Goal: Information Seeking & Learning: Check status

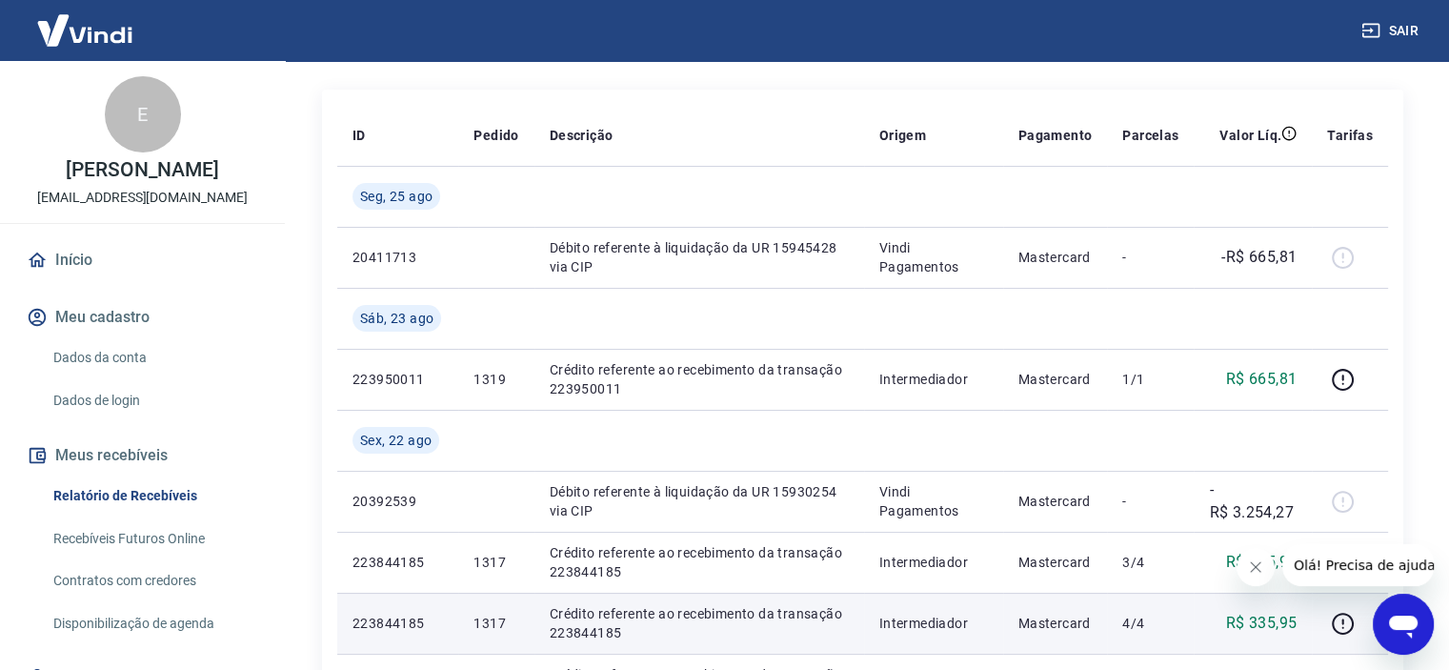
scroll to position [190, 0]
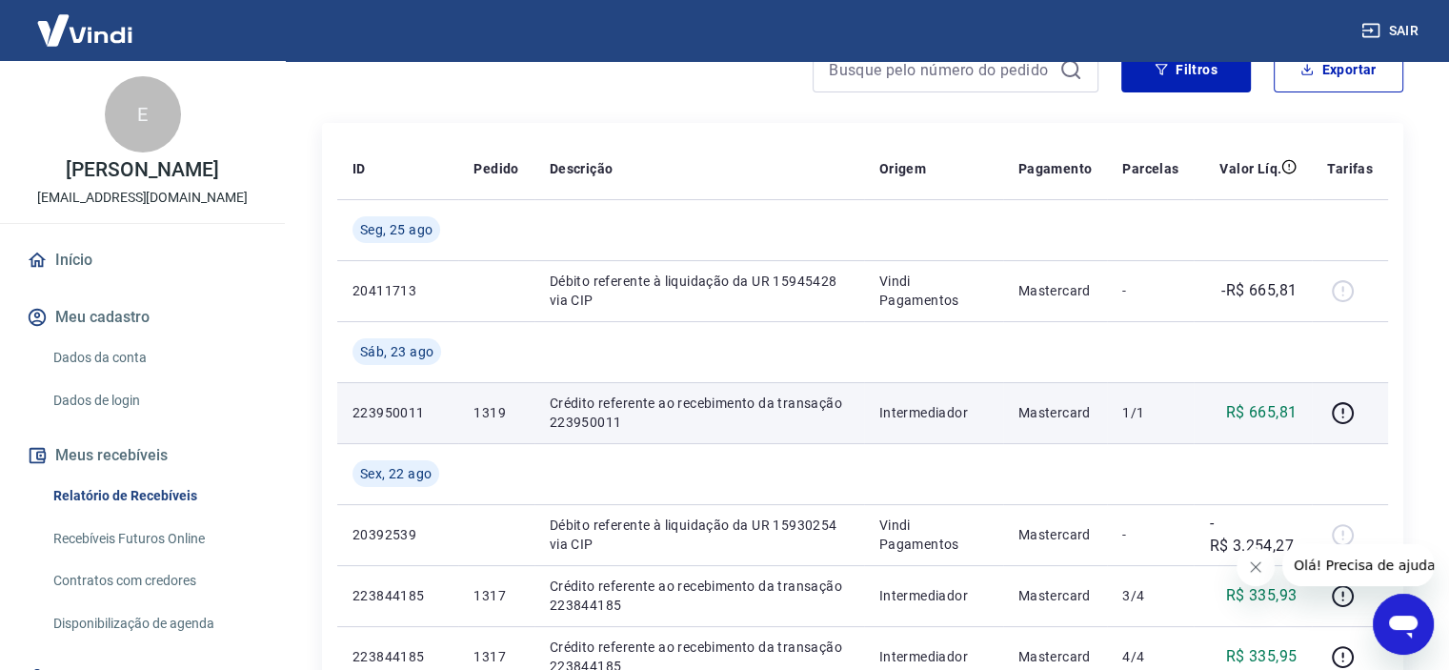
click at [968, 402] on td "Intermediador" at bounding box center [933, 412] width 139 height 61
click at [1350, 413] on icon "button" at bounding box center [1343, 413] width 24 height 24
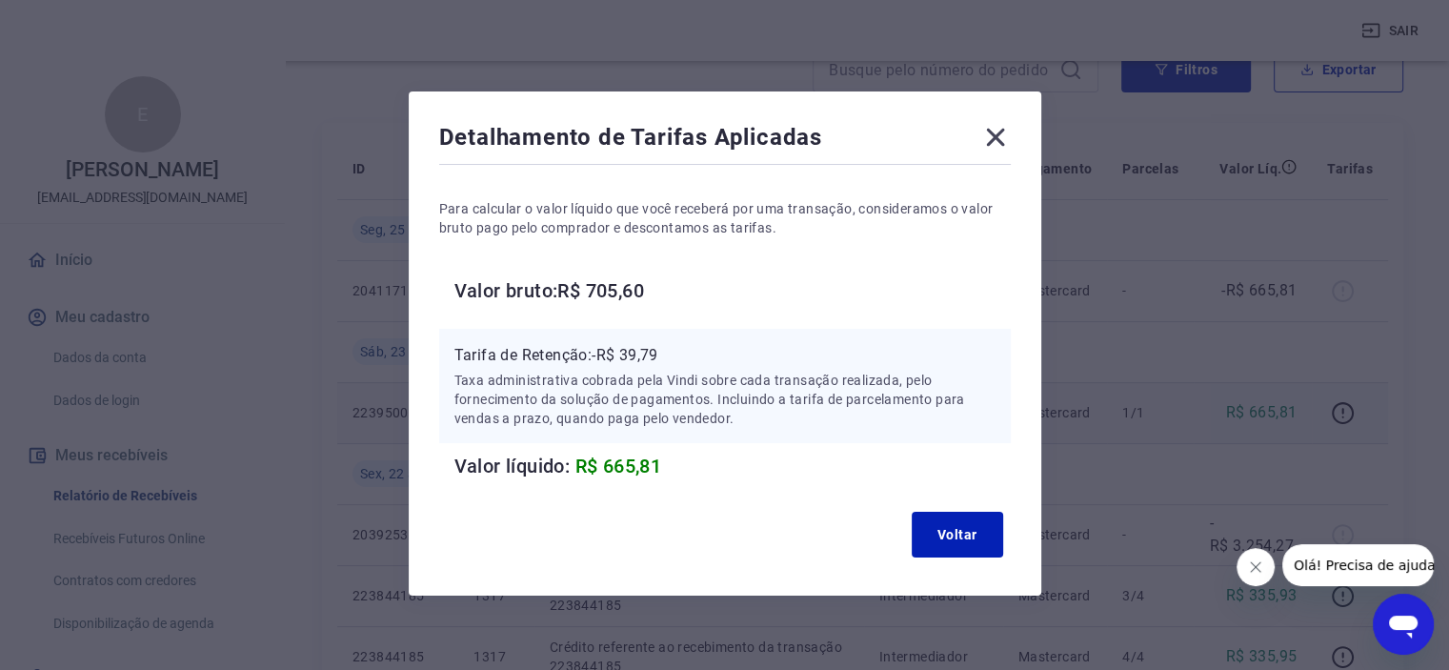
click at [1000, 127] on icon at bounding box center [995, 137] width 30 height 30
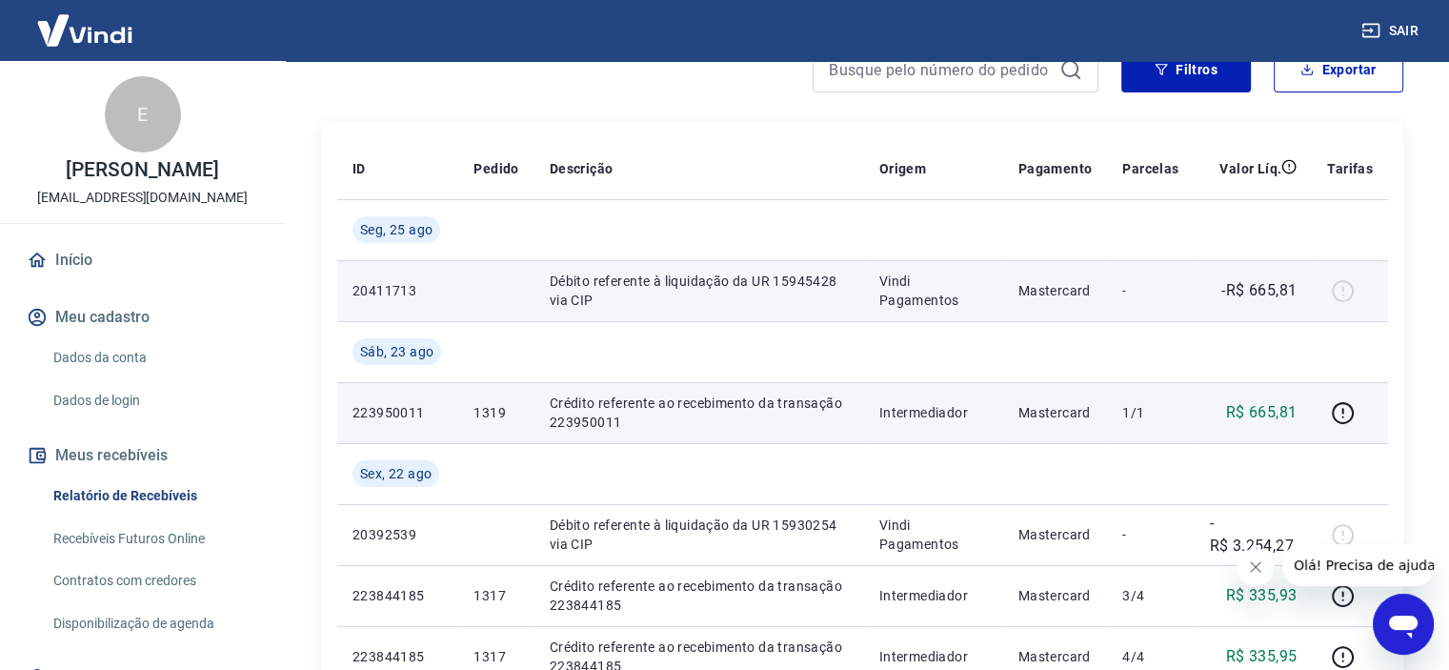
click at [711, 278] on p "Débito referente à liquidação da UR 15945428 via CIP" at bounding box center [699, 290] width 299 height 38
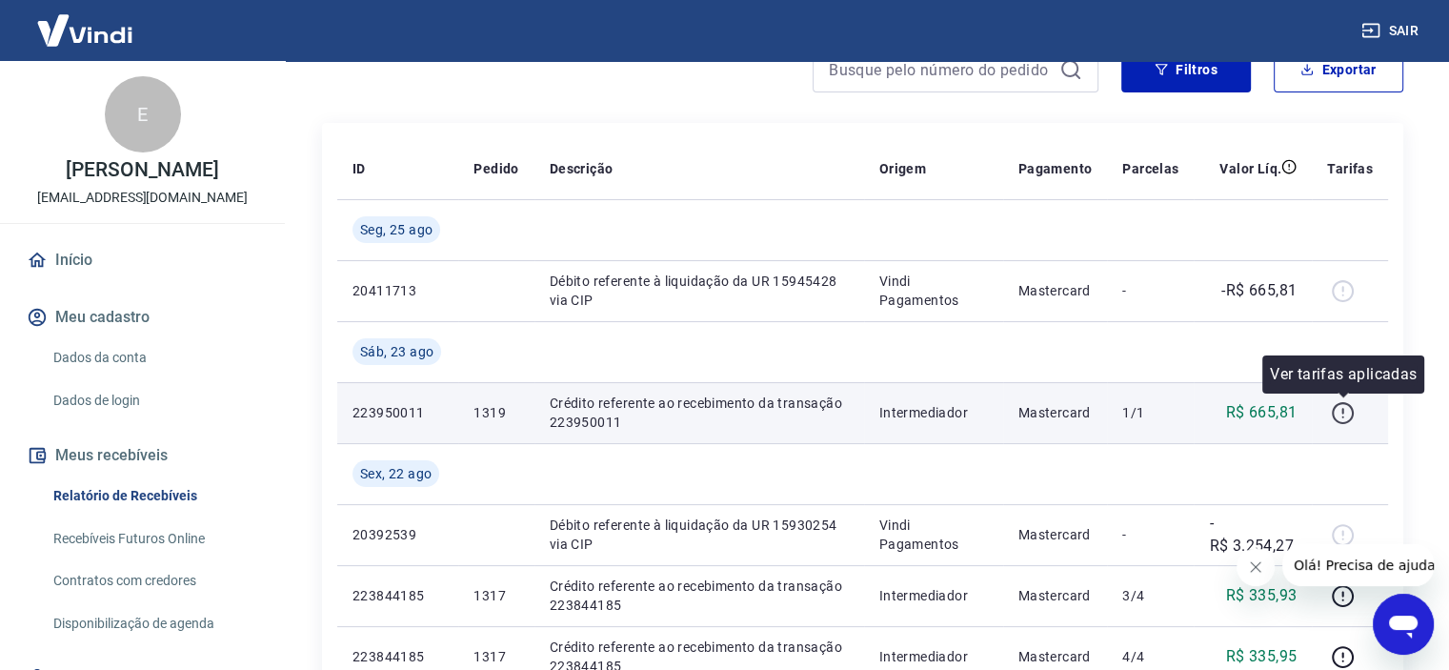
click at [1339, 411] on icon "button" at bounding box center [1343, 413] width 24 height 24
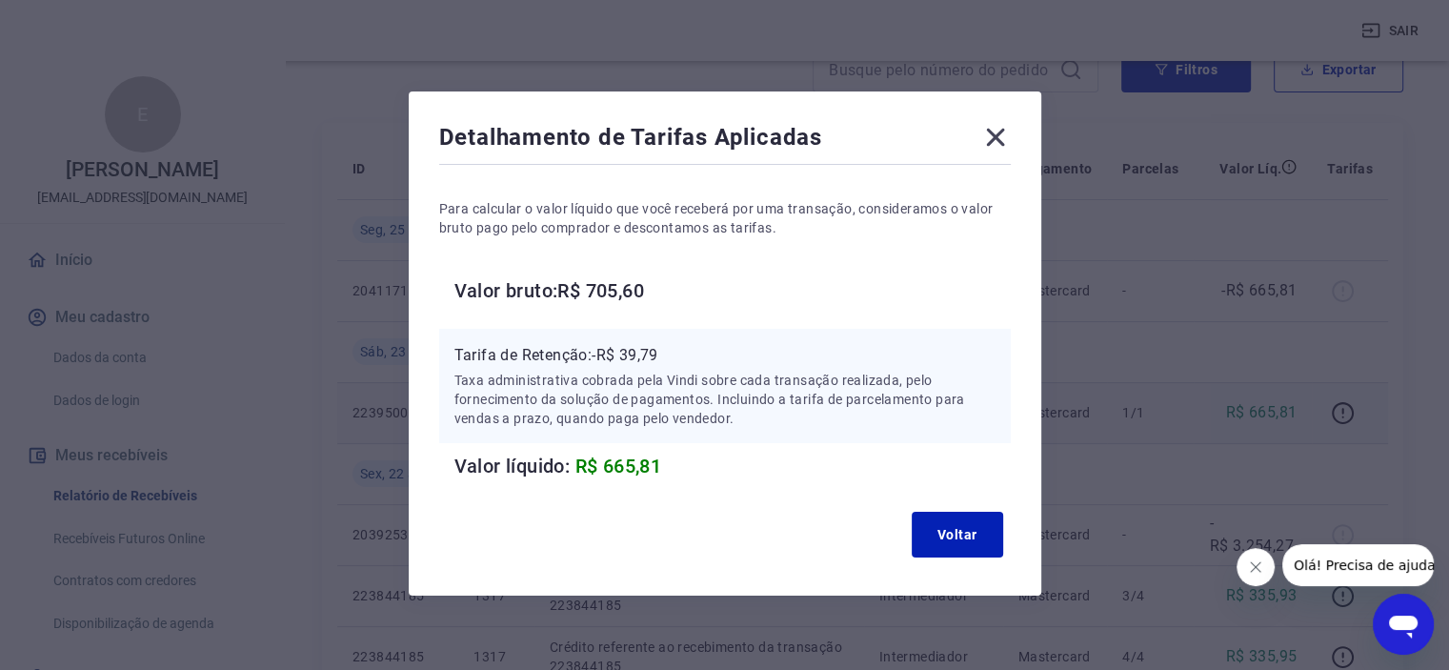
click at [996, 132] on icon at bounding box center [995, 137] width 30 height 30
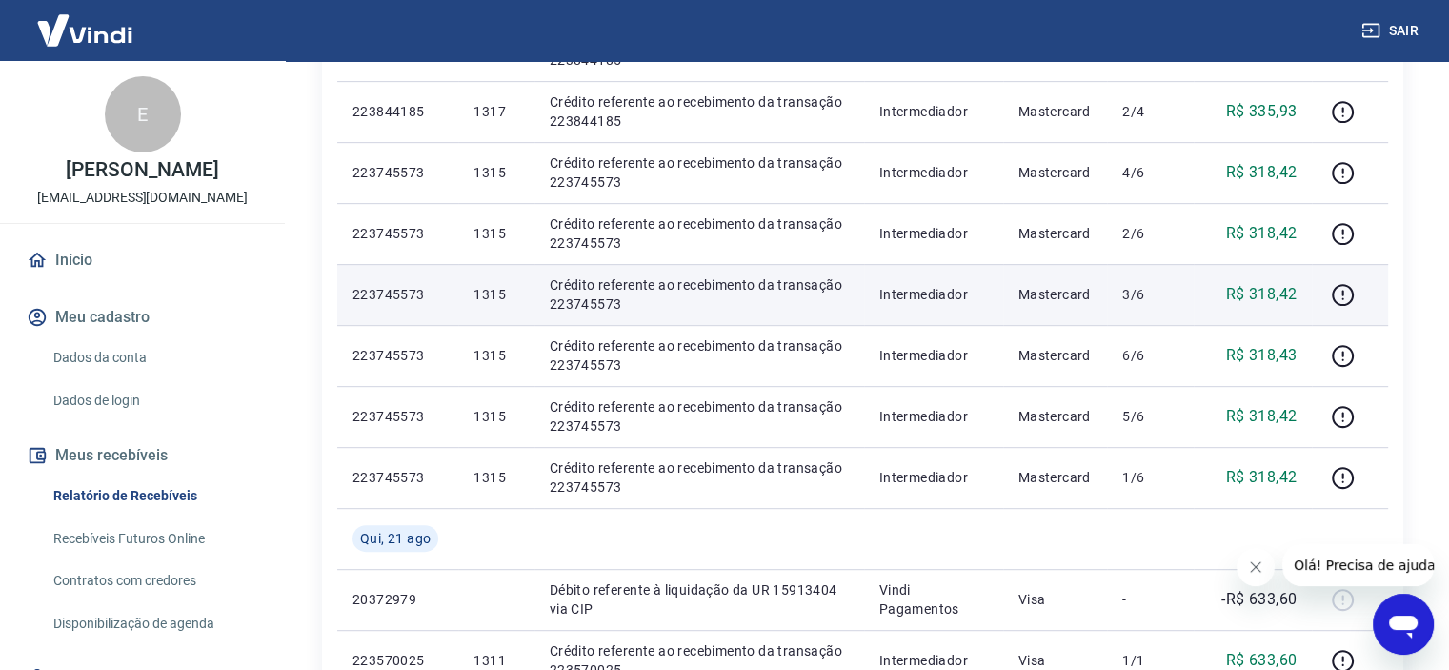
scroll to position [1048, 0]
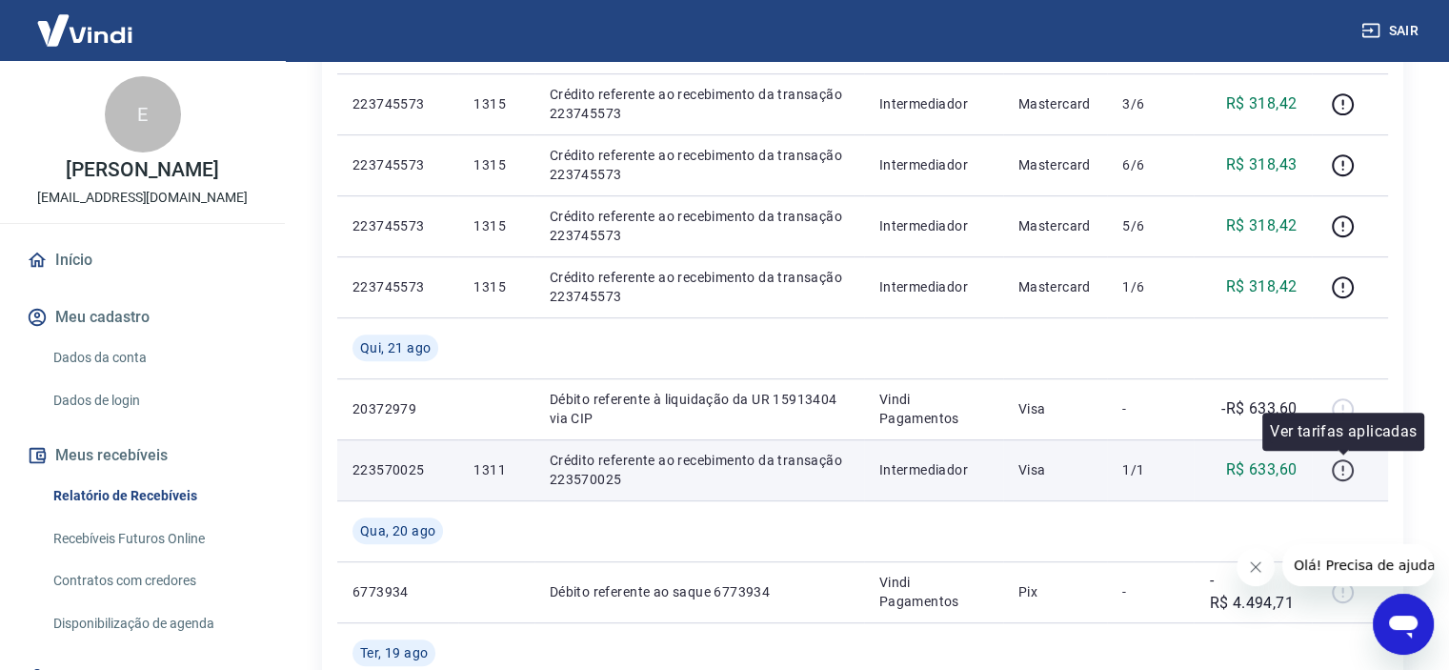
click at [1342, 470] on icon "button" at bounding box center [1342, 468] width 2 height 6
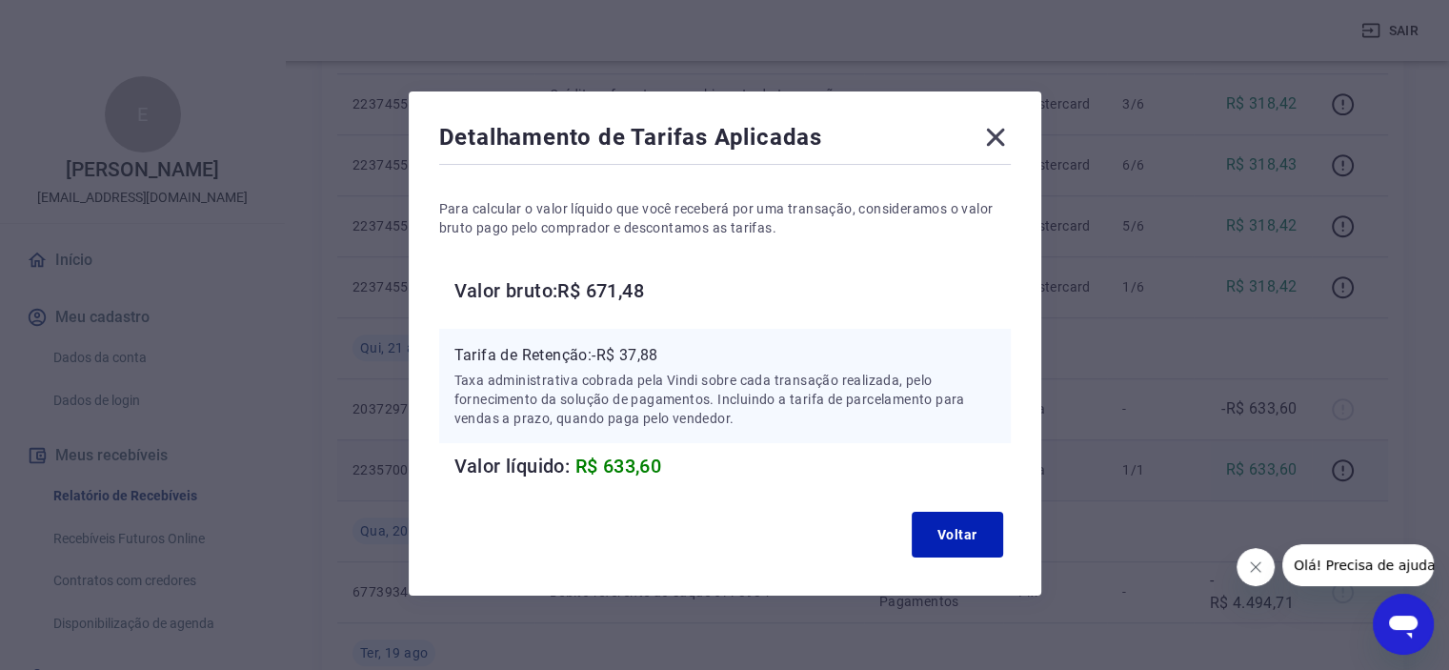
click at [998, 134] on icon at bounding box center [995, 138] width 18 height 18
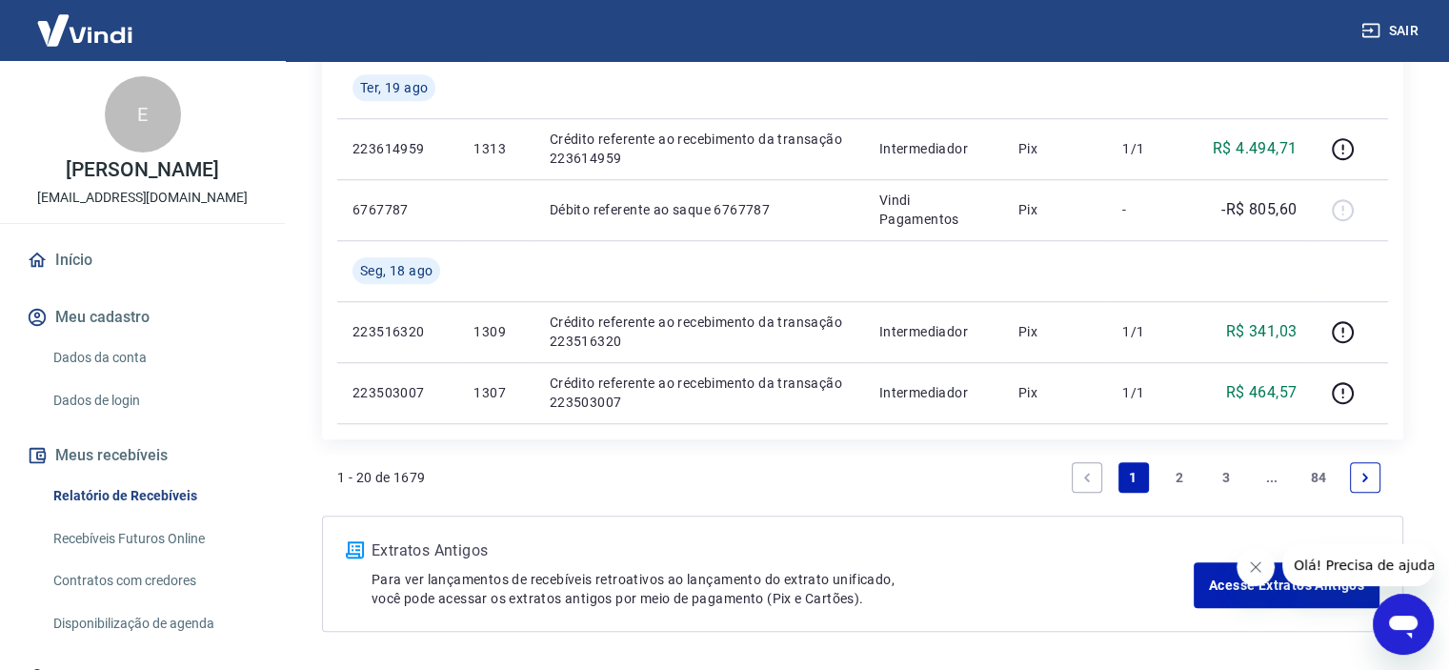
scroll to position [1619, 0]
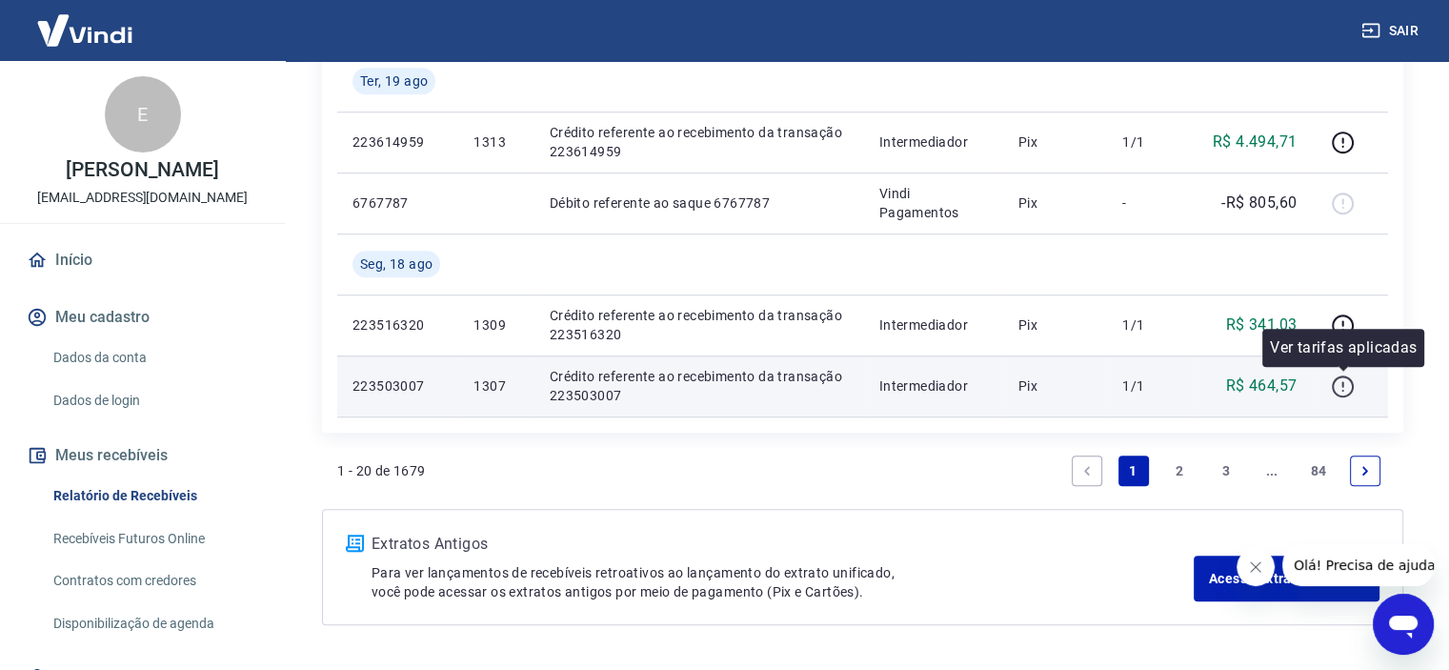
click at [1333, 383] on icon "button" at bounding box center [1343, 386] width 22 height 22
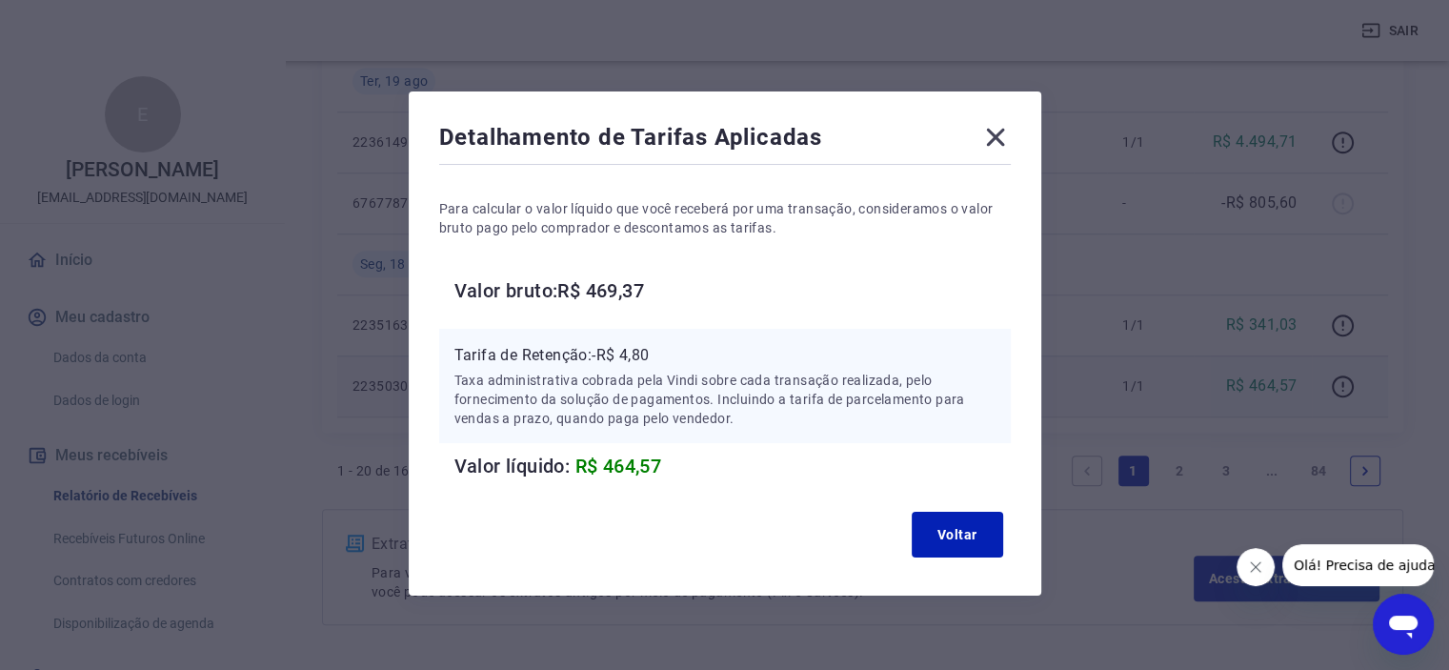
click at [989, 143] on icon at bounding box center [995, 138] width 18 height 18
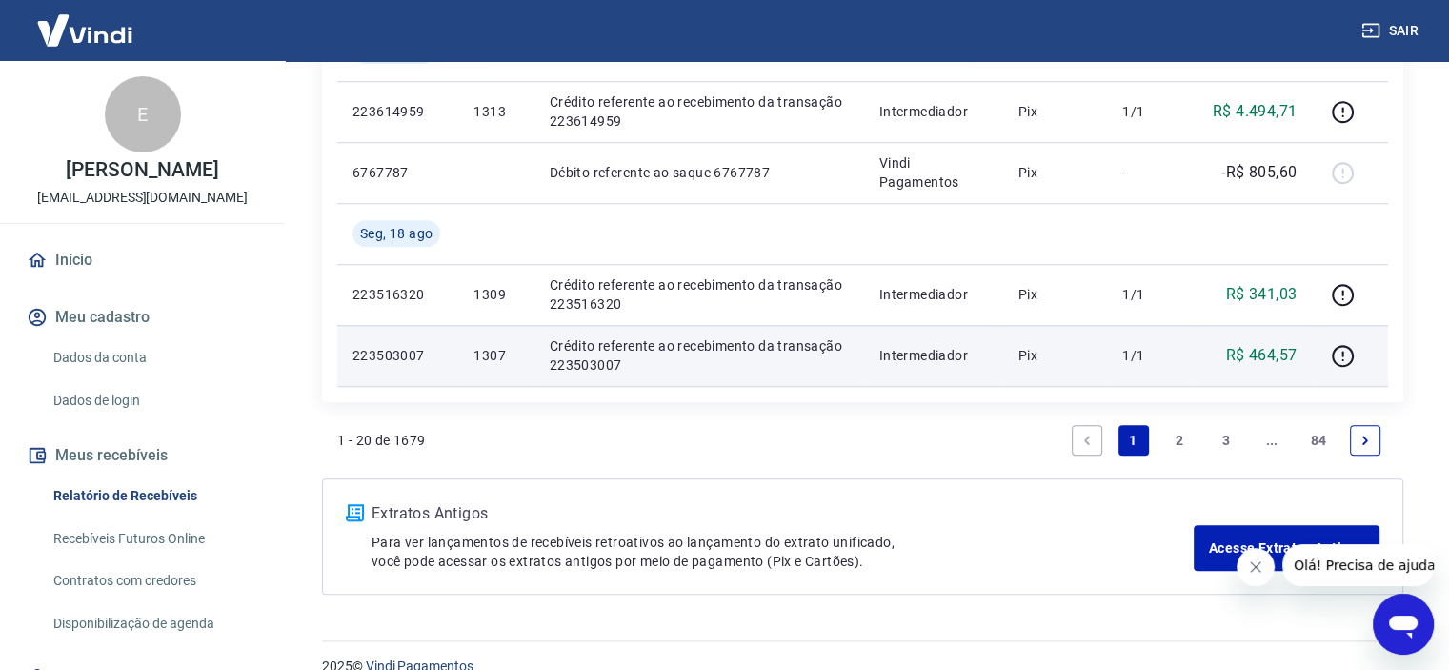
scroll to position [1677, 0]
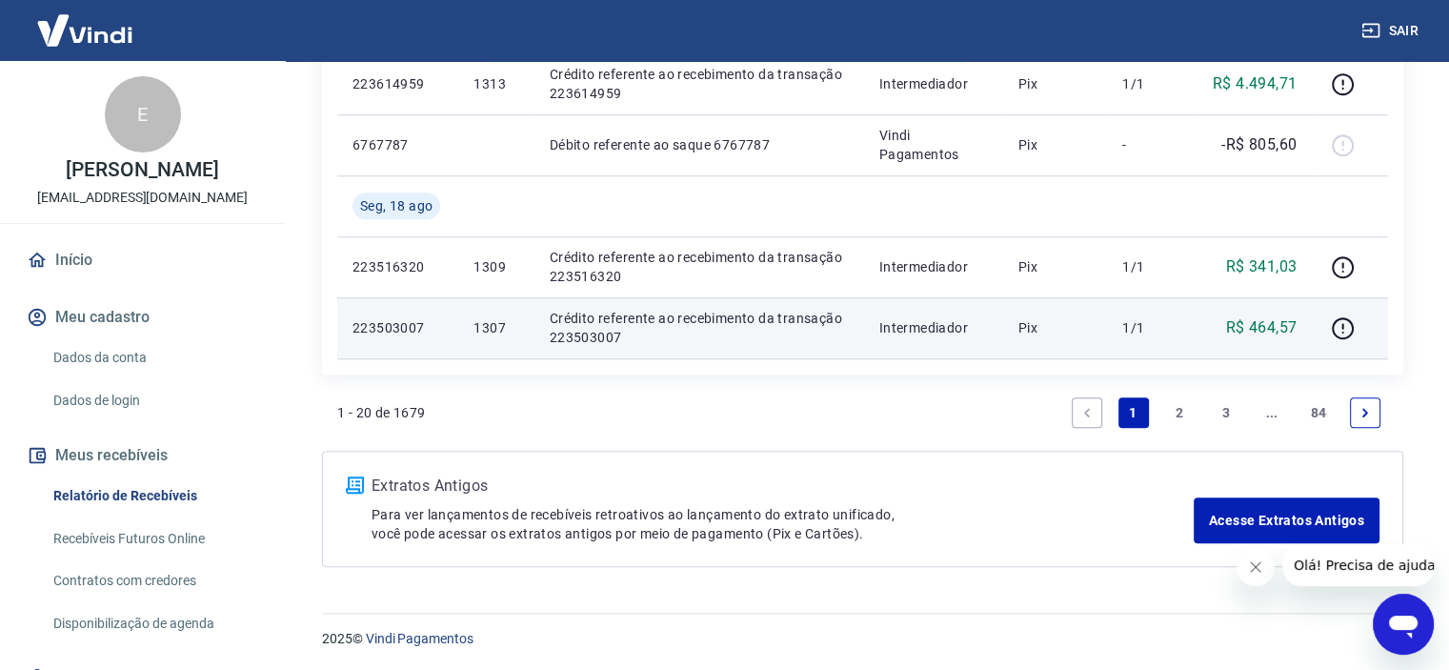
click at [532, 506] on p "Para ver lançamentos de recebíveis retroativos ao lançamento do extrato unifica…" at bounding box center [782, 524] width 822 height 38
click at [1265, 525] on link "Acesse Extratos Antigos" at bounding box center [1286, 520] width 186 height 46
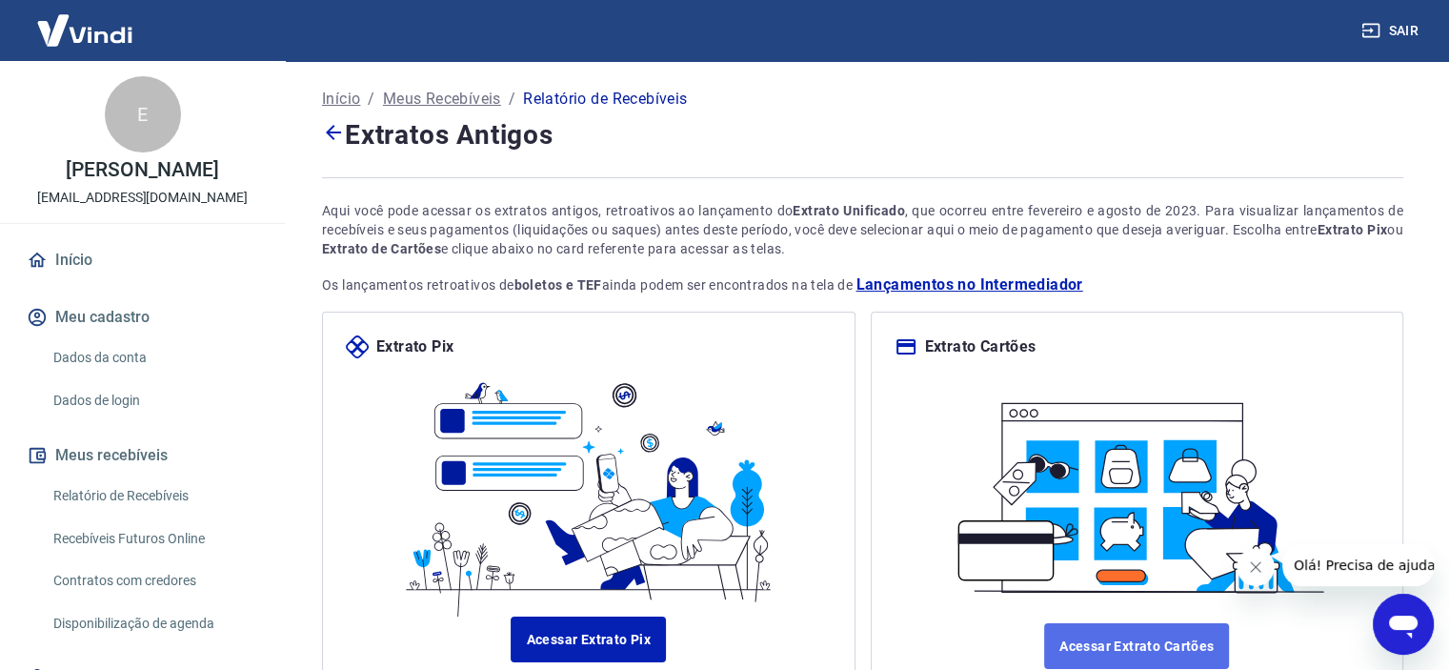
click at [1142, 636] on link "Acessar Extrato Cartões" at bounding box center [1136, 646] width 185 height 46
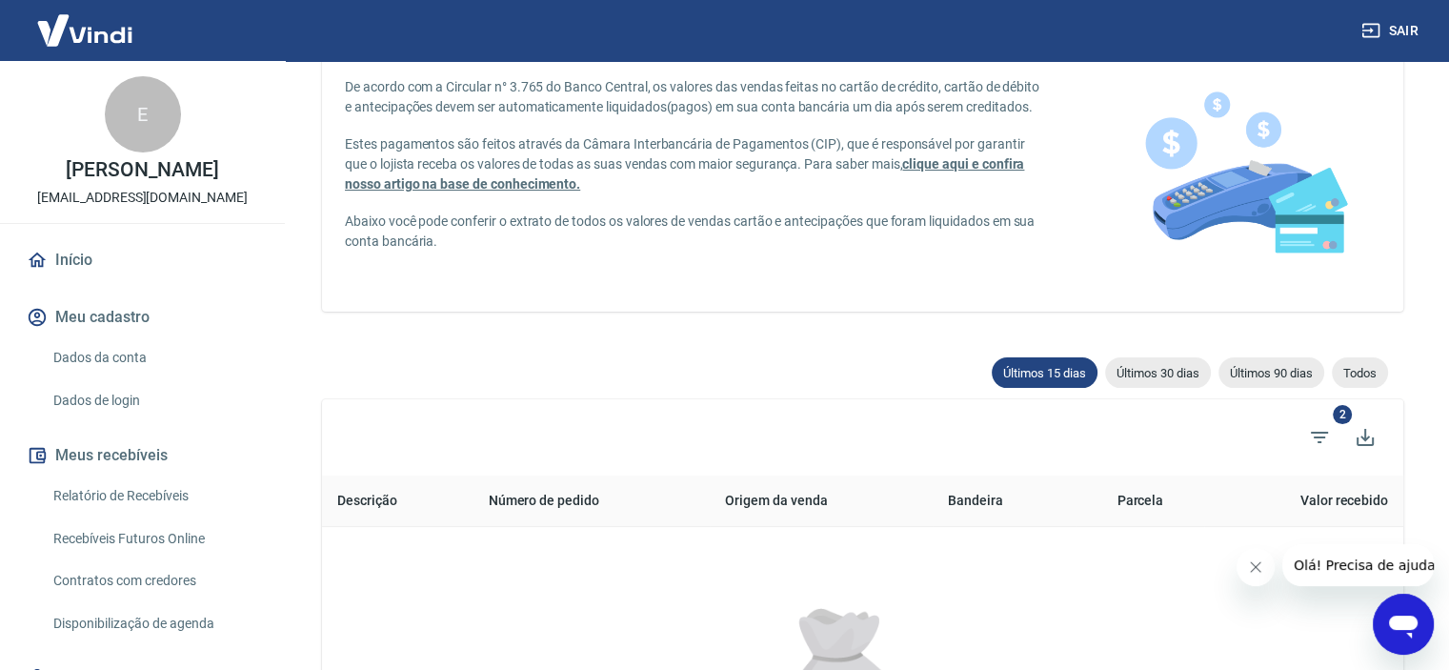
scroll to position [251, 0]
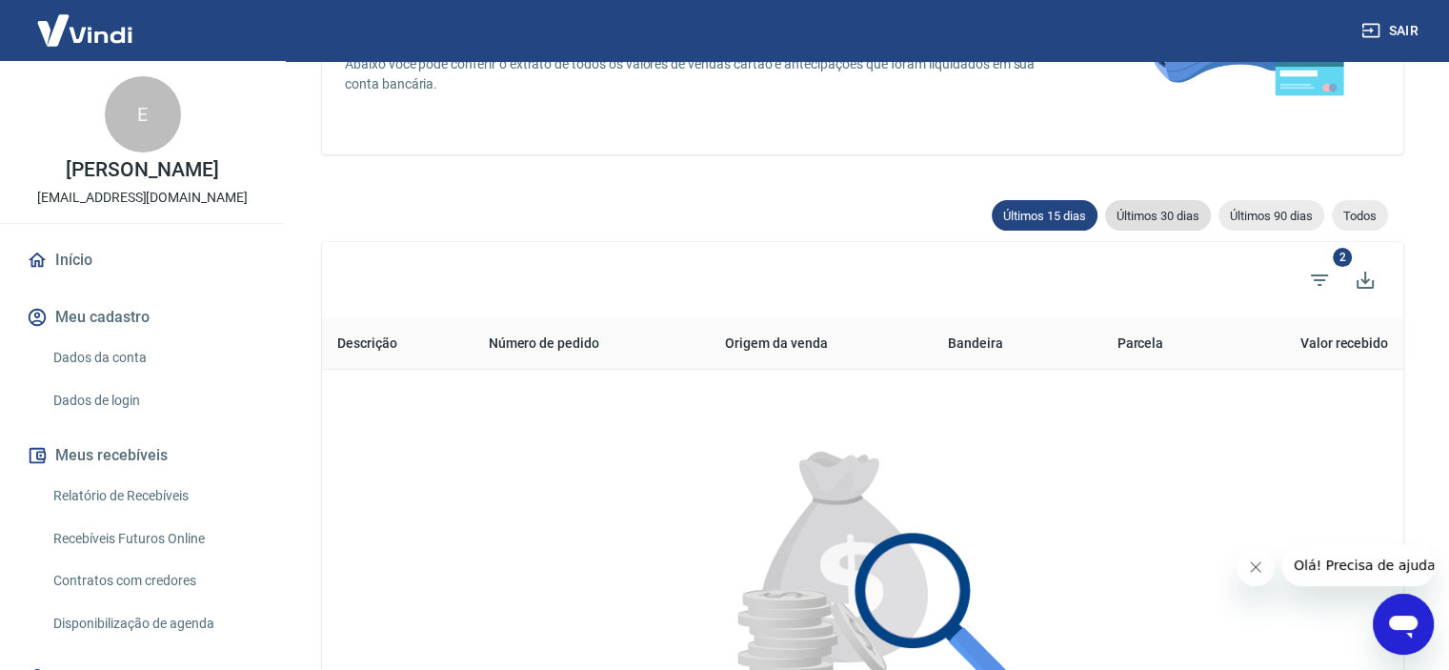
click at [1178, 209] on span "Últimos 30 dias" at bounding box center [1158, 216] width 106 height 14
type input "26/07/2025"
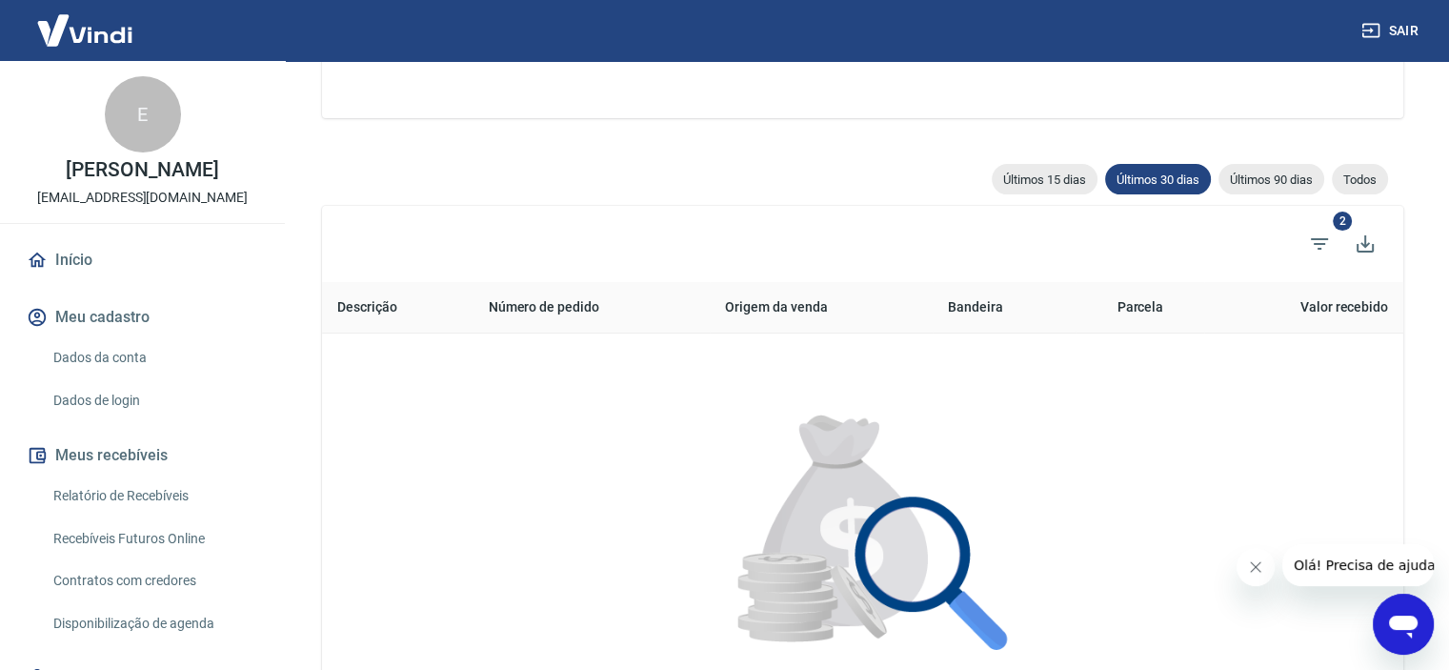
scroll to position [442, 0]
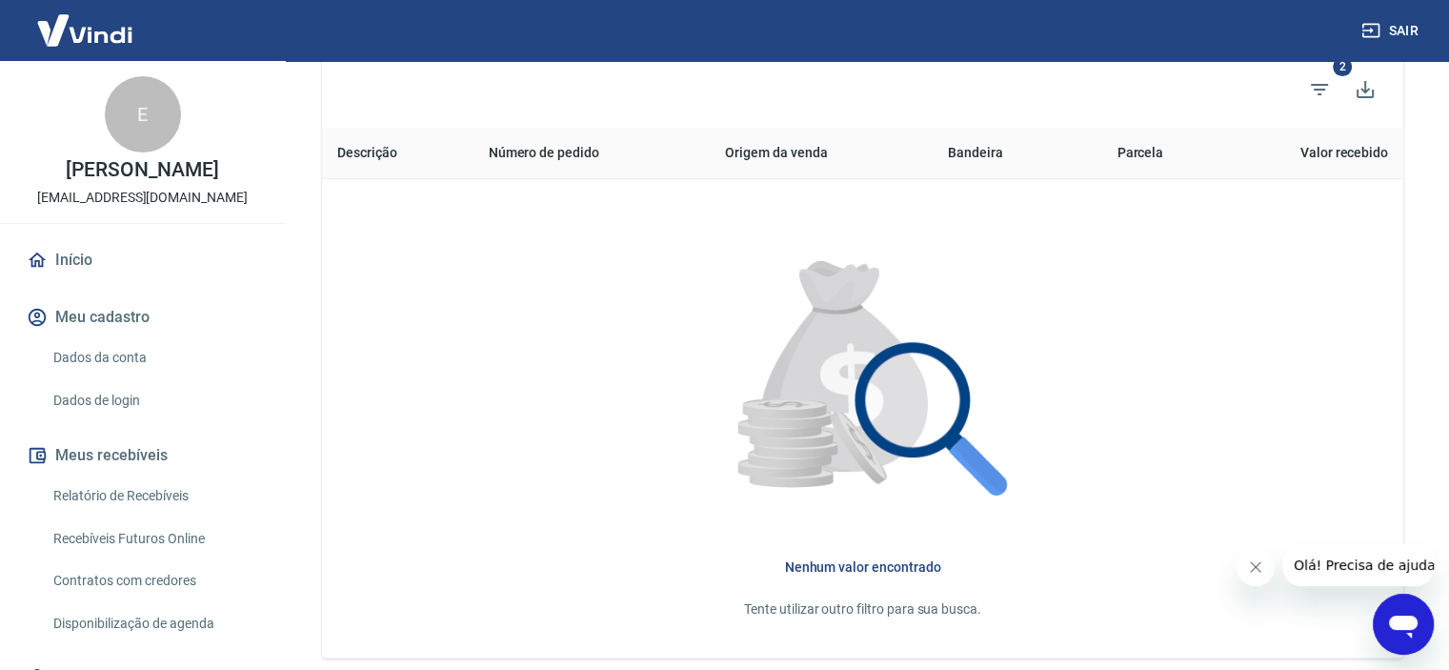
click at [153, 535] on link "Recebíveis Futuros Online" at bounding box center [154, 538] width 216 height 39
